Goal: Download file/media

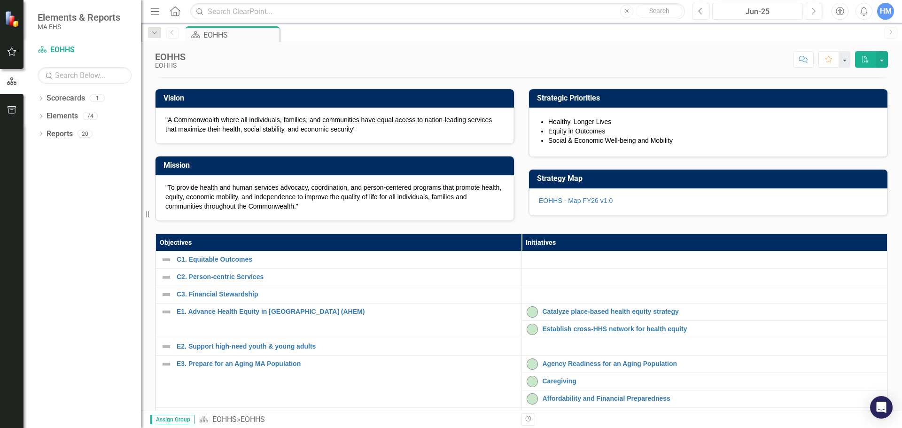
scroll to position [94, 0]
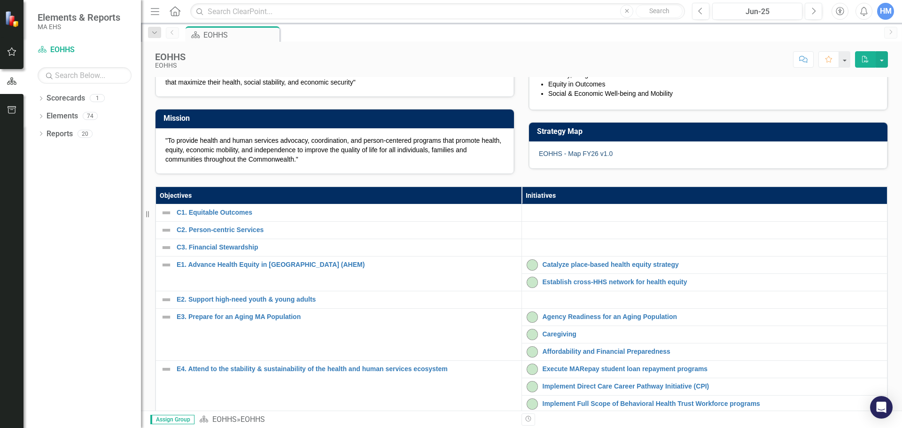
click at [584, 157] on link "EOHHS - Map FY26 v1.0" at bounding box center [576, 154] width 74 height 8
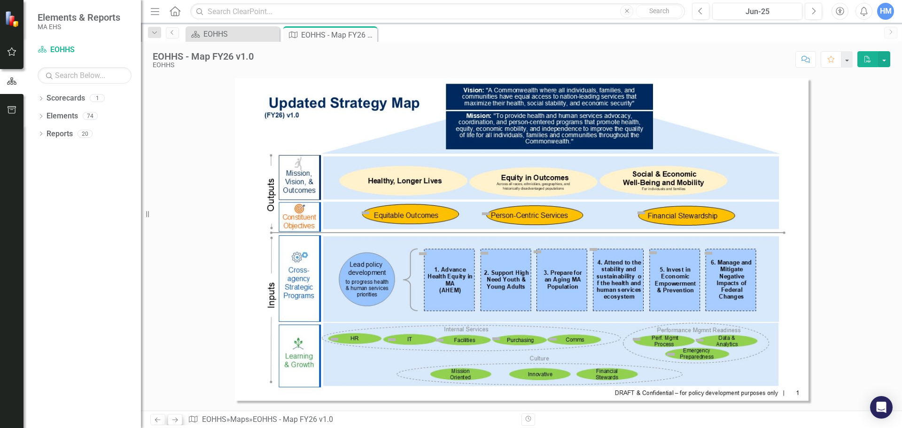
click at [173, 417] on icon "Next" at bounding box center [175, 420] width 8 height 6
click at [174, 421] on icon "Next" at bounding box center [175, 420] width 8 height 6
click at [153, 420] on link "Previous" at bounding box center [157, 419] width 15 height 11
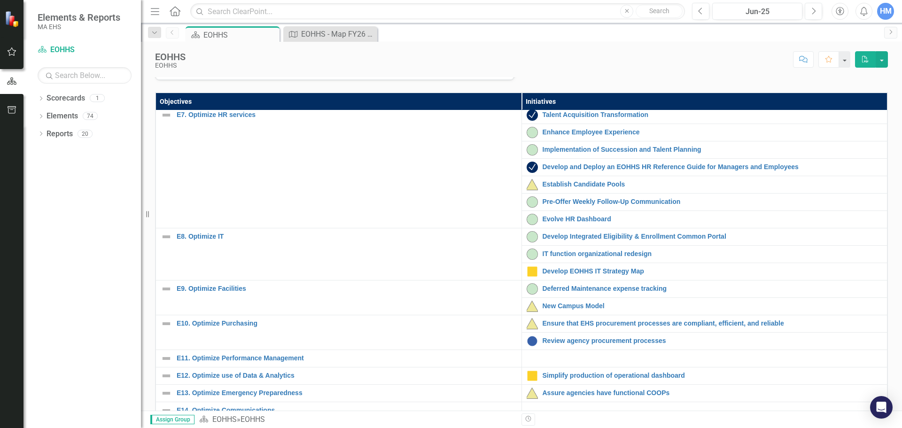
scroll to position [295, 0]
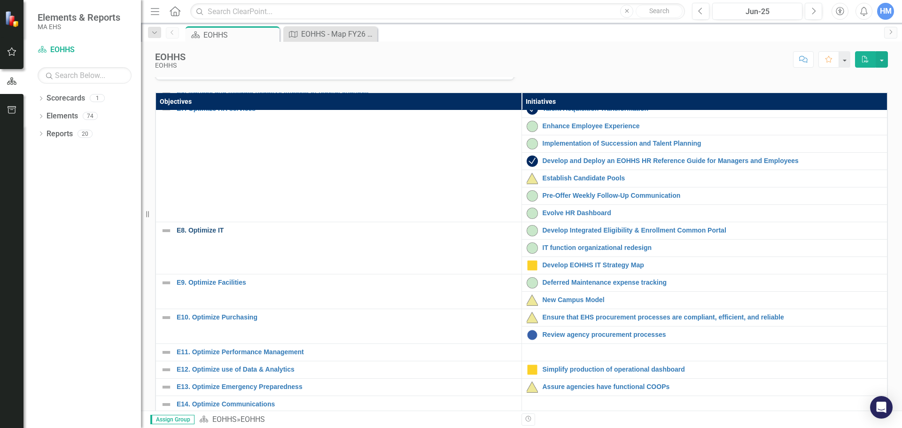
click at [198, 234] on link "E8. Optimize IT" at bounding box center [347, 230] width 340 height 7
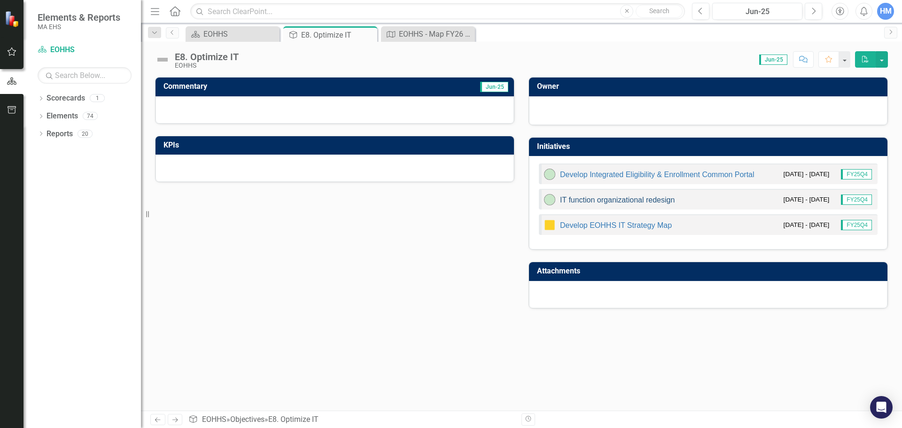
click at [593, 198] on link "IT function organizational redesign" at bounding box center [617, 200] width 115 height 8
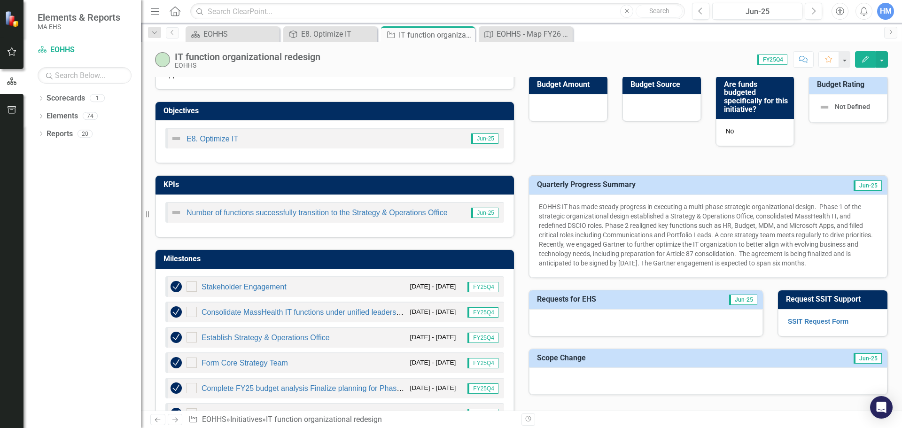
scroll to position [212, 0]
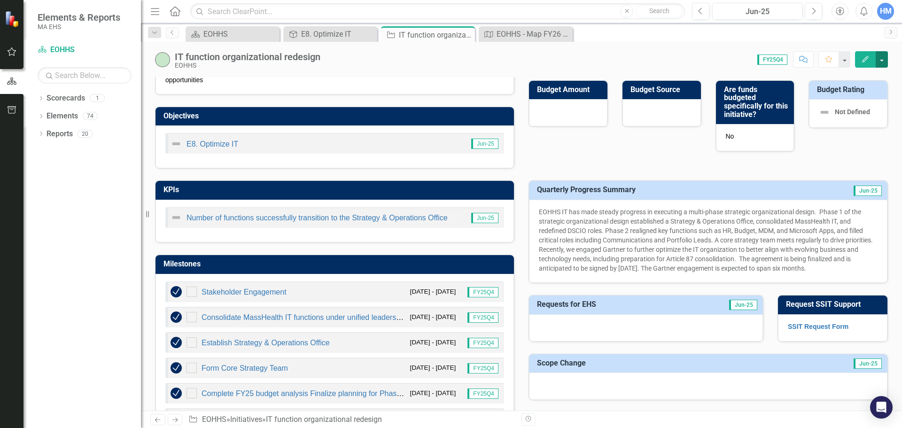
click at [883, 54] on button "button" at bounding box center [882, 59] width 12 height 16
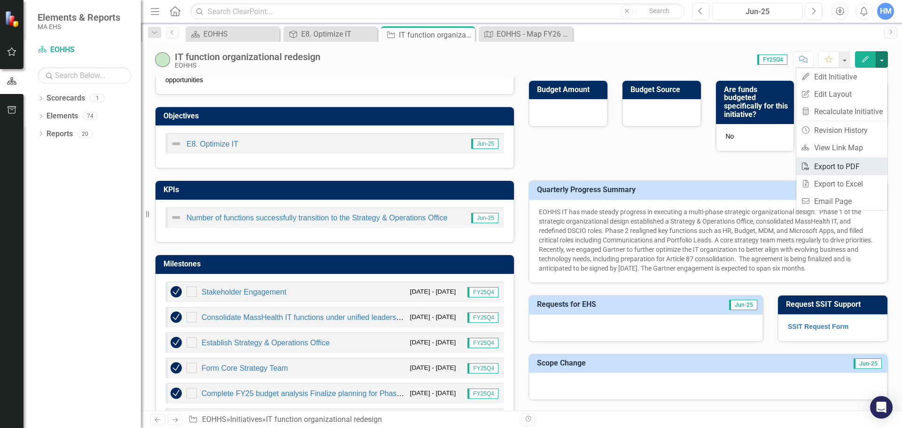
click at [845, 167] on link "PDF Export to PDF" at bounding box center [841, 166] width 91 height 17
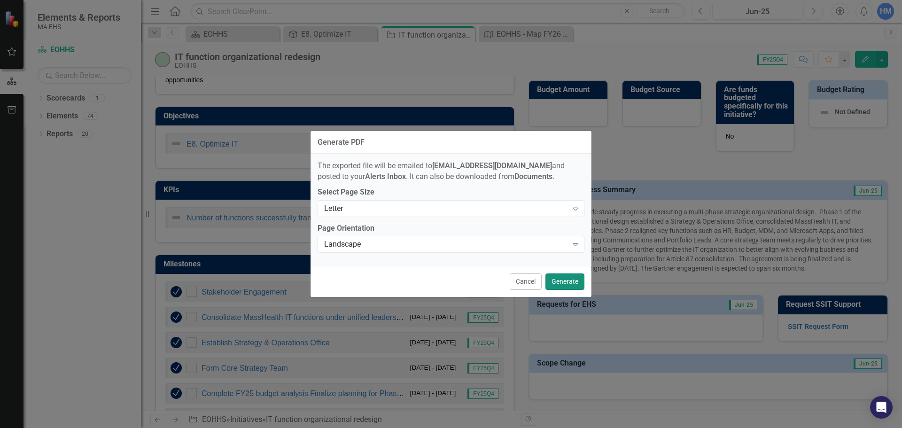
click at [565, 281] on button "Generate" at bounding box center [565, 281] width 39 height 16
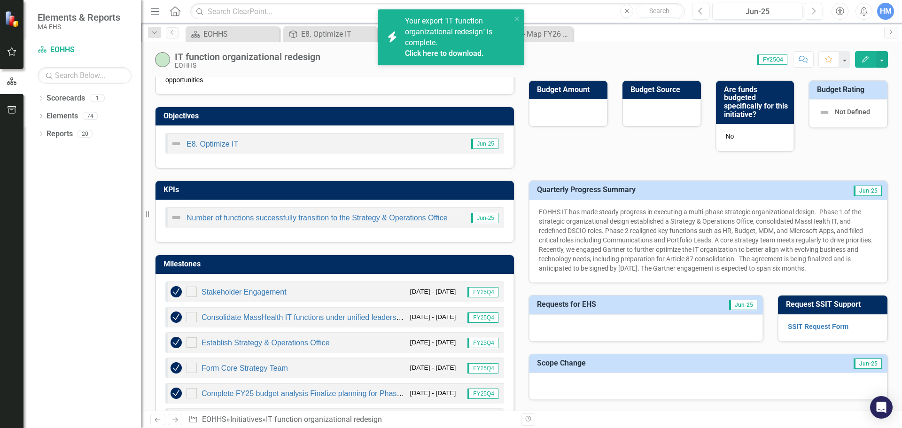
click at [448, 49] on link "Click here to download." at bounding box center [444, 53] width 79 height 9
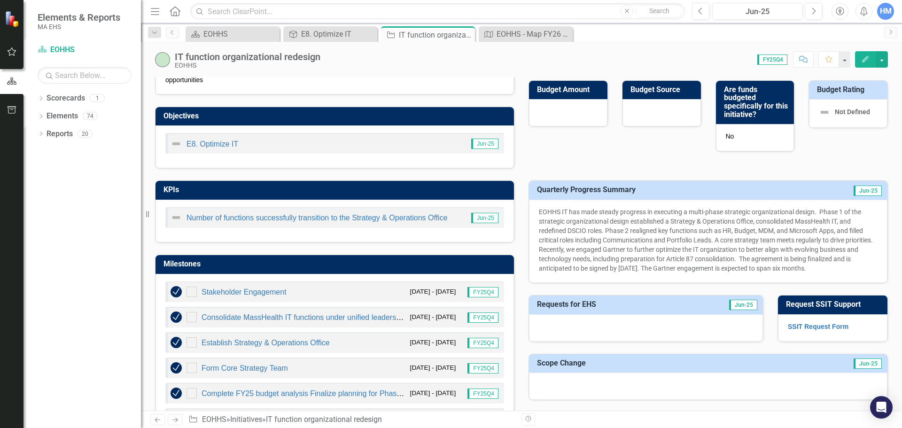
scroll to position [0, 0]
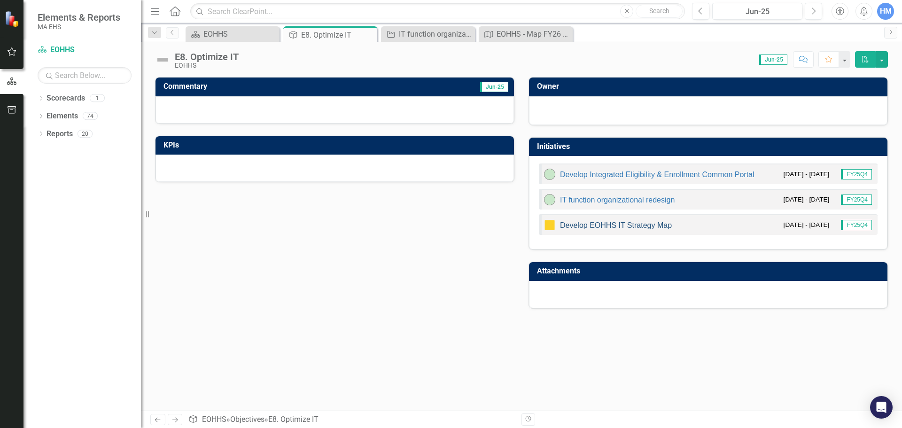
click at [639, 223] on link "Develop EOHHS IT Strategy Map" at bounding box center [616, 225] width 112 height 8
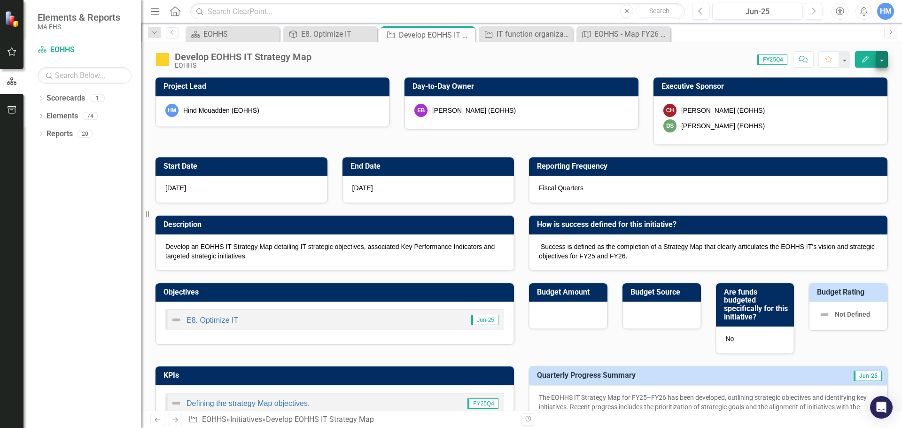
checkbox input "true"
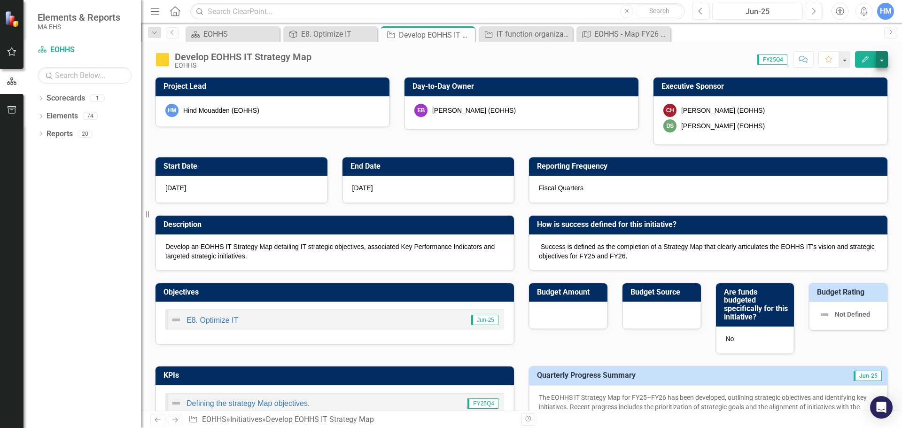
checkbox input "true"
click at [882, 61] on button "button" at bounding box center [882, 59] width 12 height 16
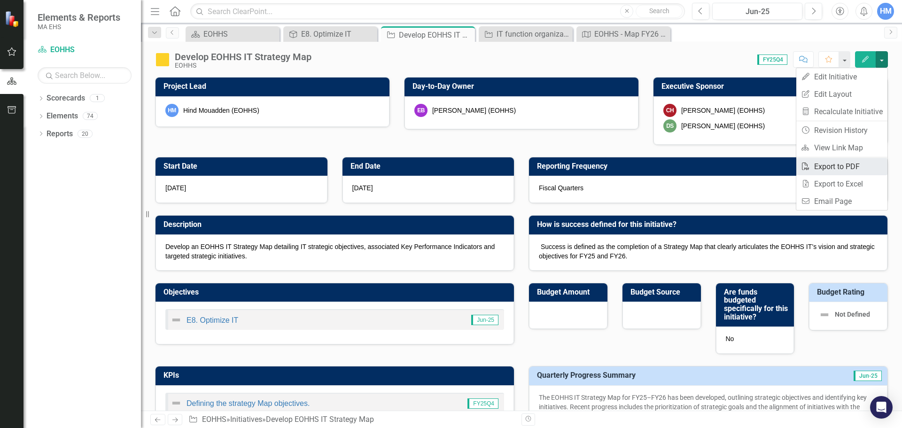
click at [842, 167] on link "PDF Export to PDF" at bounding box center [841, 166] width 91 height 17
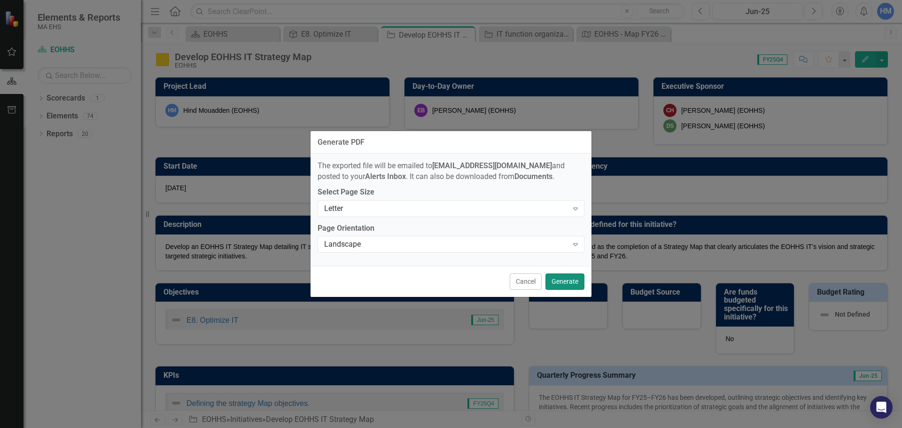
click at [563, 281] on button "Generate" at bounding box center [565, 281] width 39 height 16
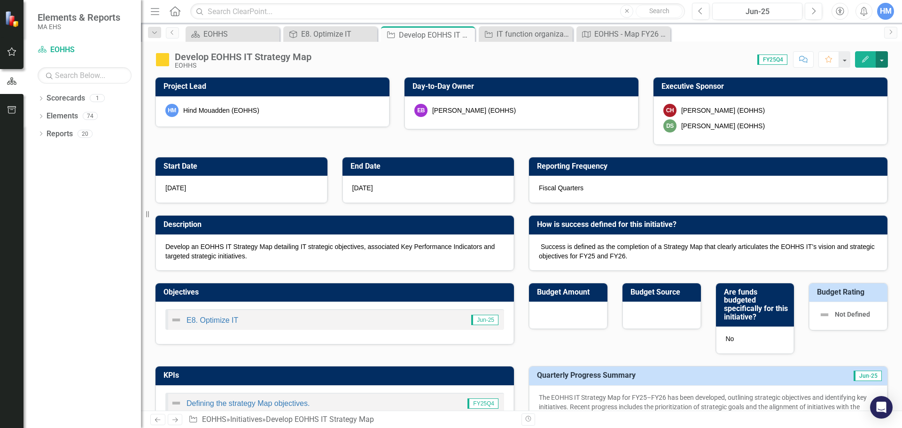
click at [881, 55] on button "button" at bounding box center [882, 59] width 12 height 16
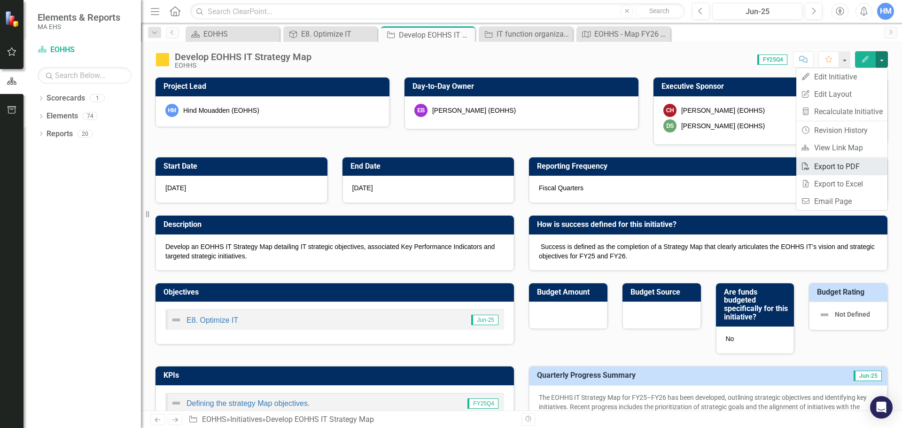
click at [859, 163] on link "PDF Export to PDF" at bounding box center [841, 166] width 91 height 17
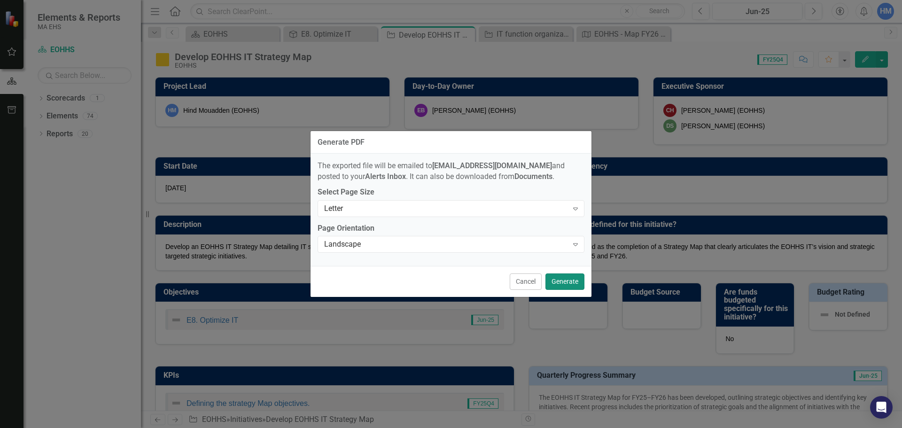
click at [563, 280] on button "Generate" at bounding box center [565, 281] width 39 height 16
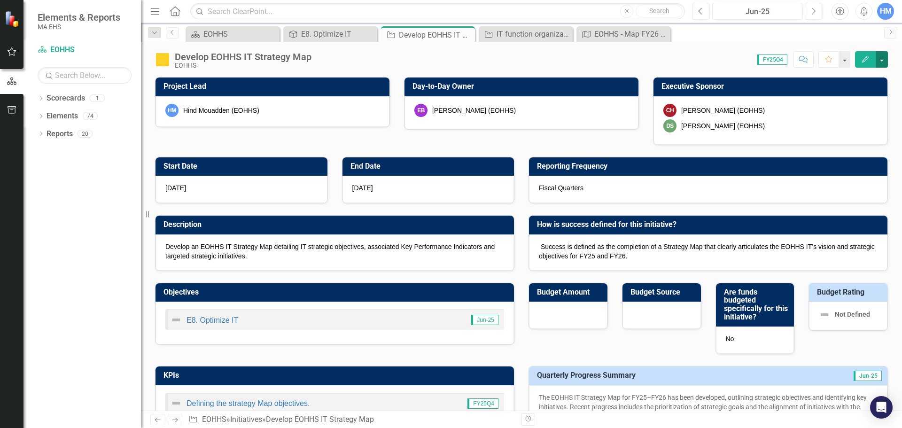
click at [881, 59] on button "button" at bounding box center [882, 59] width 12 height 16
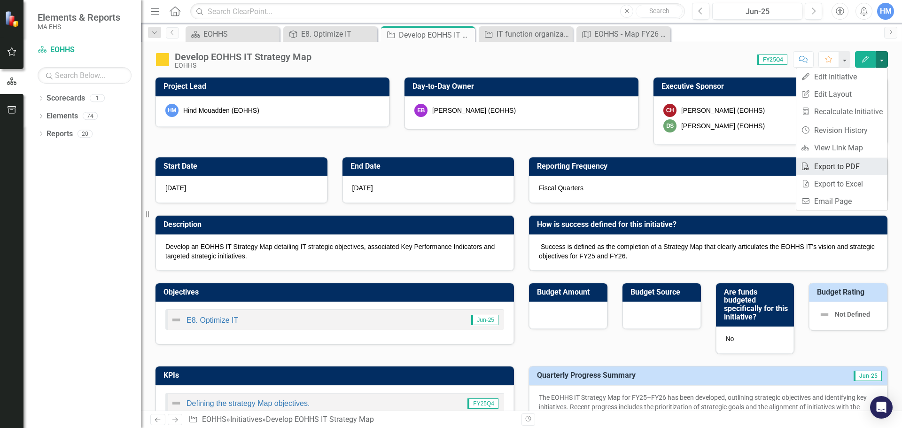
click at [848, 164] on link "PDF Export to PDF" at bounding box center [841, 166] width 91 height 17
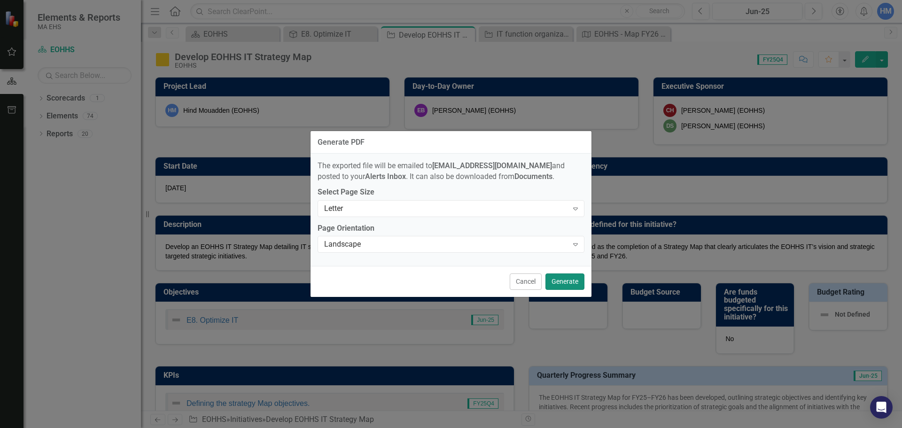
click at [557, 282] on button "Generate" at bounding box center [565, 281] width 39 height 16
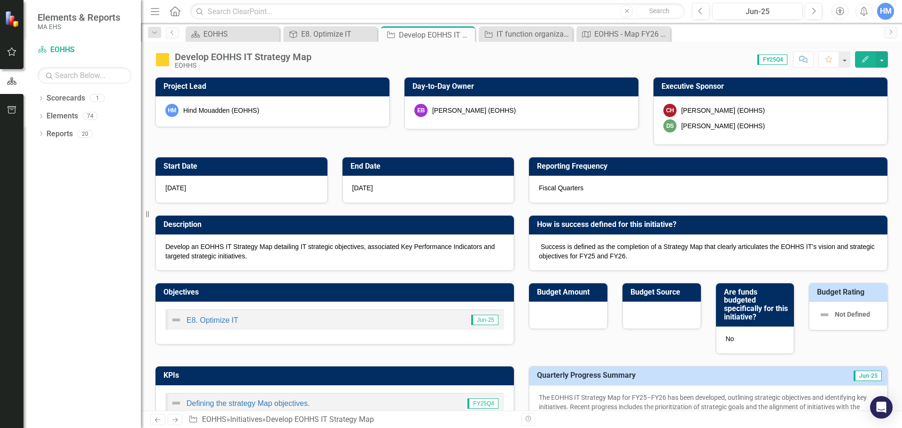
click at [696, 55] on div "Score: 0.00 FY25Q4 Completed Comment Favorite Edit" at bounding box center [602, 59] width 572 height 16
click at [884, 58] on button "button" at bounding box center [882, 59] width 12 height 16
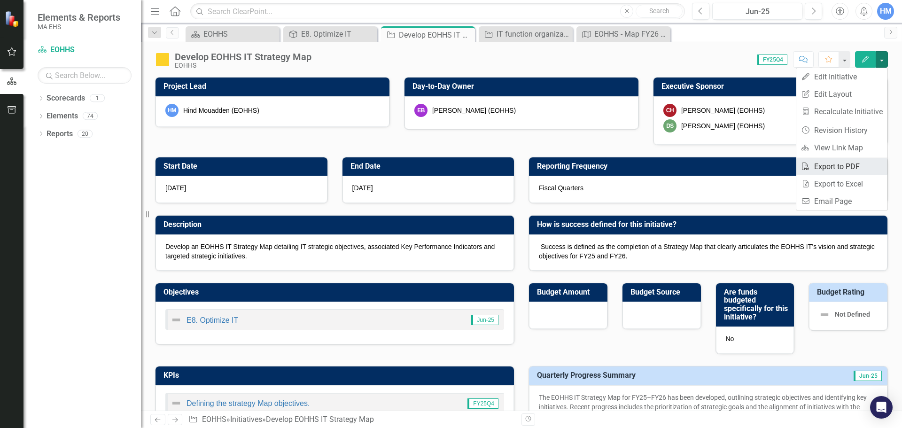
click at [854, 163] on link "PDF Export to PDF" at bounding box center [841, 166] width 91 height 17
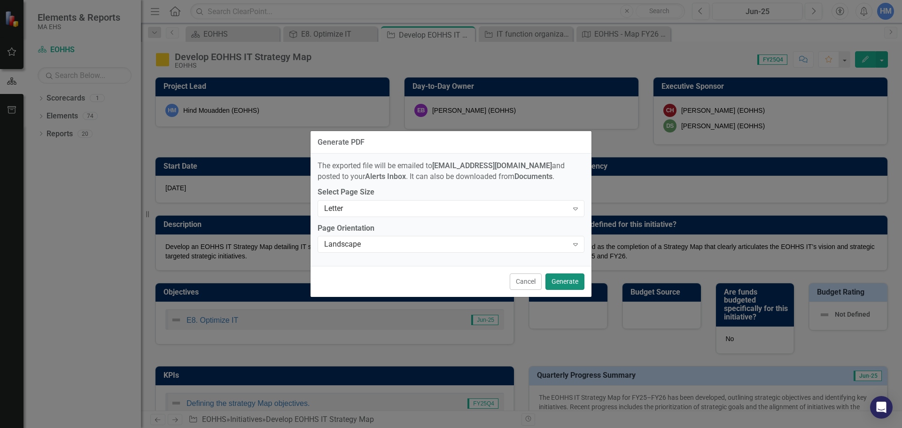
click at [555, 283] on button "Generate" at bounding box center [565, 281] width 39 height 16
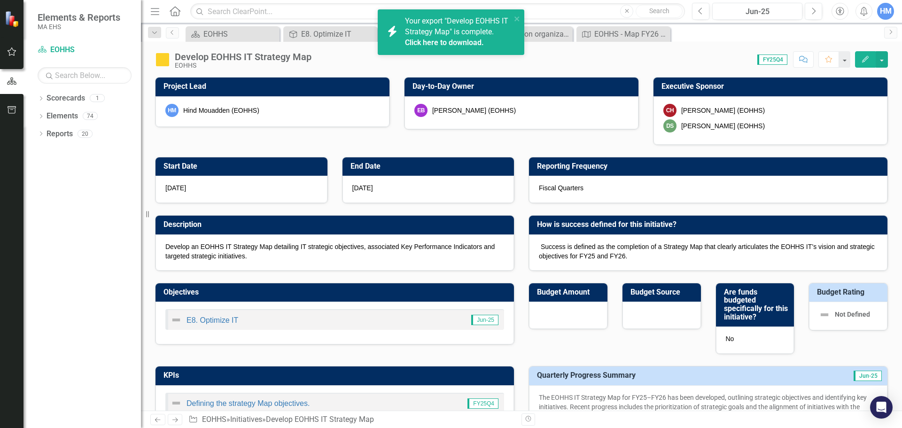
click at [446, 34] on span "Your export "Develop EOHHS IT Strategy Map" is complete. Click here to download." at bounding box center [457, 32] width 104 height 32
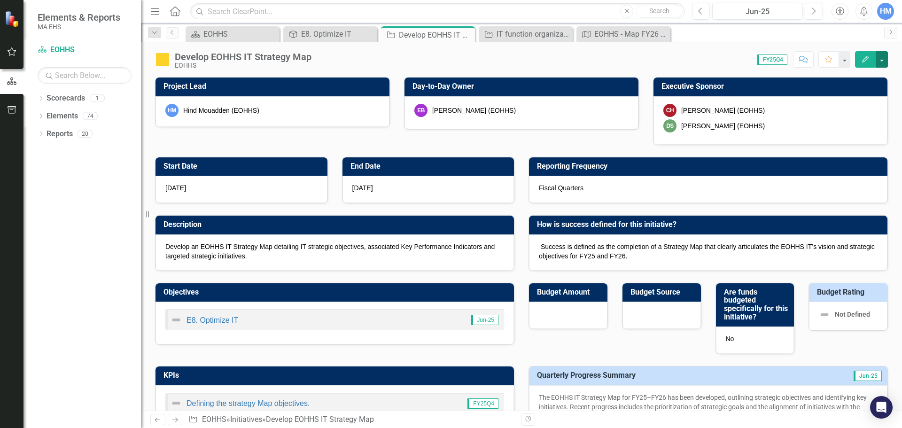
click at [880, 57] on button "button" at bounding box center [882, 59] width 12 height 16
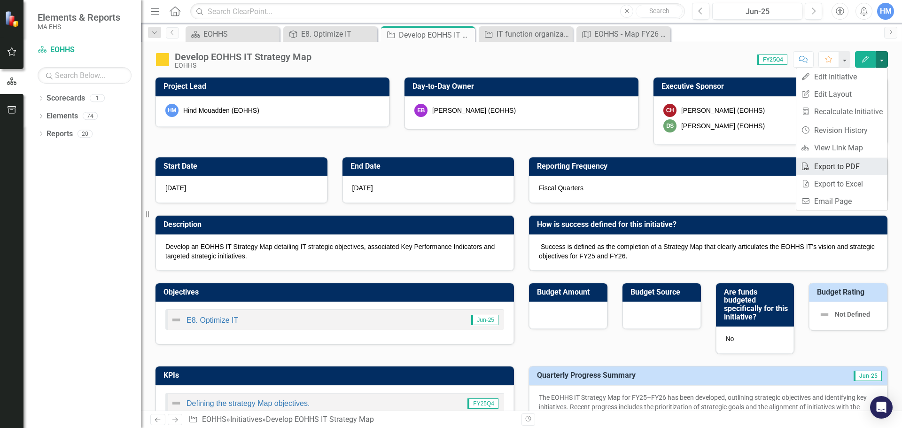
click at [847, 162] on link "PDF Export to PDF" at bounding box center [841, 166] width 91 height 17
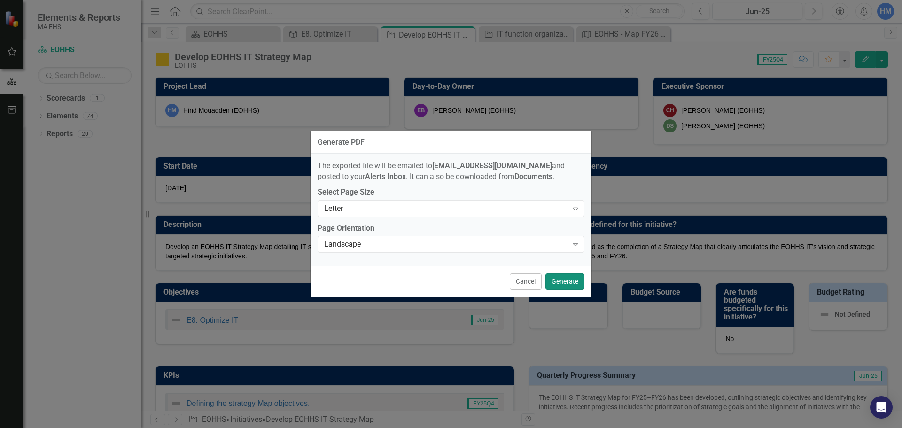
click at [559, 279] on button "Generate" at bounding box center [565, 281] width 39 height 16
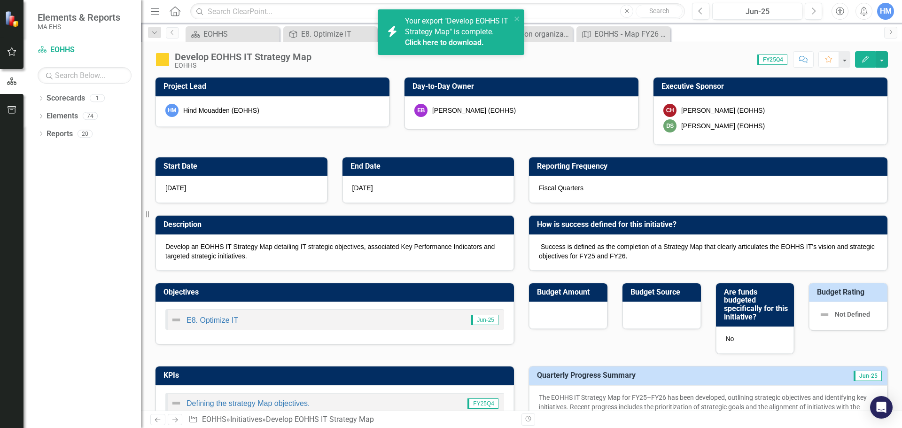
click at [455, 43] on link "Click here to download." at bounding box center [444, 42] width 79 height 9
